Goal: Task Accomplishment & Management: Complete application form

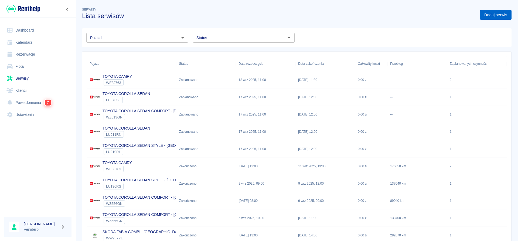
click at [487, 14] on link "Dodaj serwis" at bounding box center [496, 15] width 32 height 10
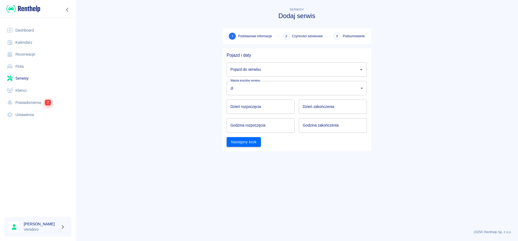
click at [296, 67] on input "Pojazd do serwisu" at bounding box center [292, 69] width 127 height 9
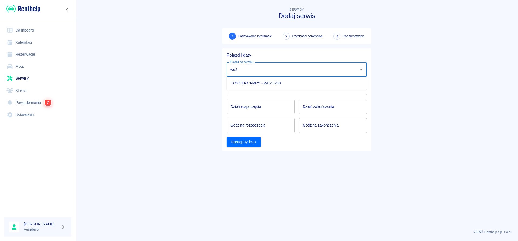
click at [274, 83] on li "TOYOTA CAMRY - WE2U208" at bounding box center [296, 83] width 140 height 9
type input "TOYOTA CAMRY - WE2U208"
type input "DD.MM.YYYY"
click at [262, 104] on input "DD.MM.YYYY" at bounding box center [260, 106] width 68 height 14
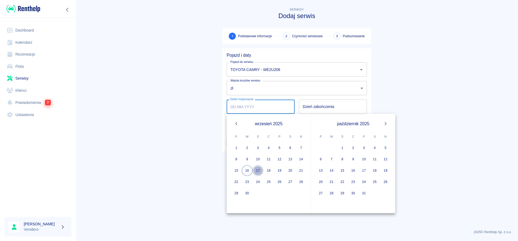
click at [256, 172] on button "17" at bounding box center [257, 170] width 11 height 11
type input "[DATE]"
type input "DD.MM.YYYY"
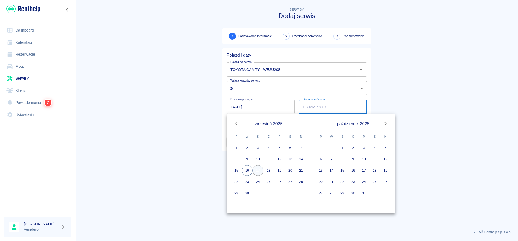
click at [259, 173] on button "17" at bounding box center [257, 170] width 11 height 11
type input "[DATE]"
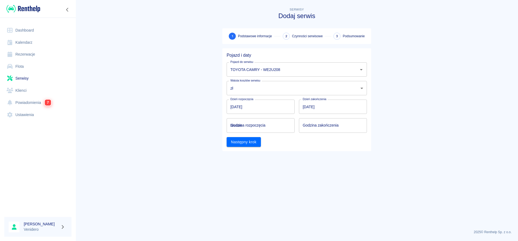
click at [243, 121] on input "hh:mm" at bounding box center [258, 125] width 64 height 14
type input "14:00"
click at [308, 123] on input "Godzina zakończenia" at bounding box center [331, 125] width 64 height 14
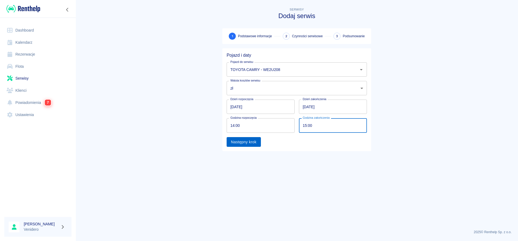
type input "15:00"
click at [250, 145] on button "Następny krok" at bounding box center [243, 142] width 34 height 10
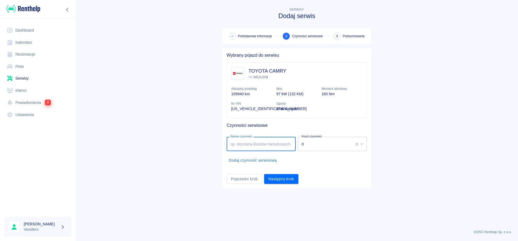
click at [274, 147] on input "Nazwa czynności" at bounding box center [260, 144] width 69 height 14
type input "[PERSON_NAME] przód. Safrańska. Kontrola stuków."
click at [282, 177] on button "Następny krok" at bounding box center [281, 179] width 34 height 10
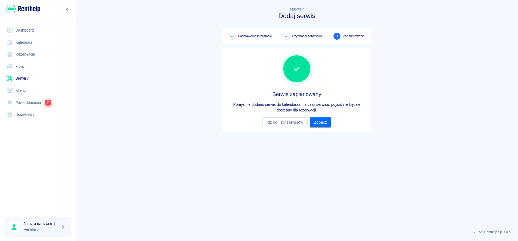
click at [24, 79] on link "Serwisy" at bounding box center [37, 78] width 67 height 12
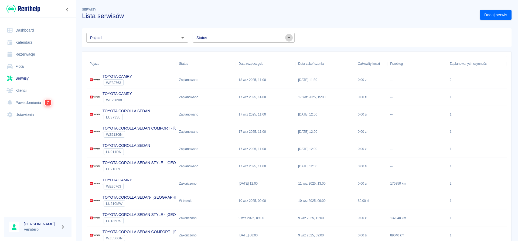
click at [291, 36] on icon "Otwórz" at bounding box center [289, 38] width 6 height 6
click at [214, 48] on li "Zaplanowano" at bounding box center [244, 49] width 102 height 9
type input "Zaplanowano"
